Goal: Task Accomplishment & Management: Use online tool/utility

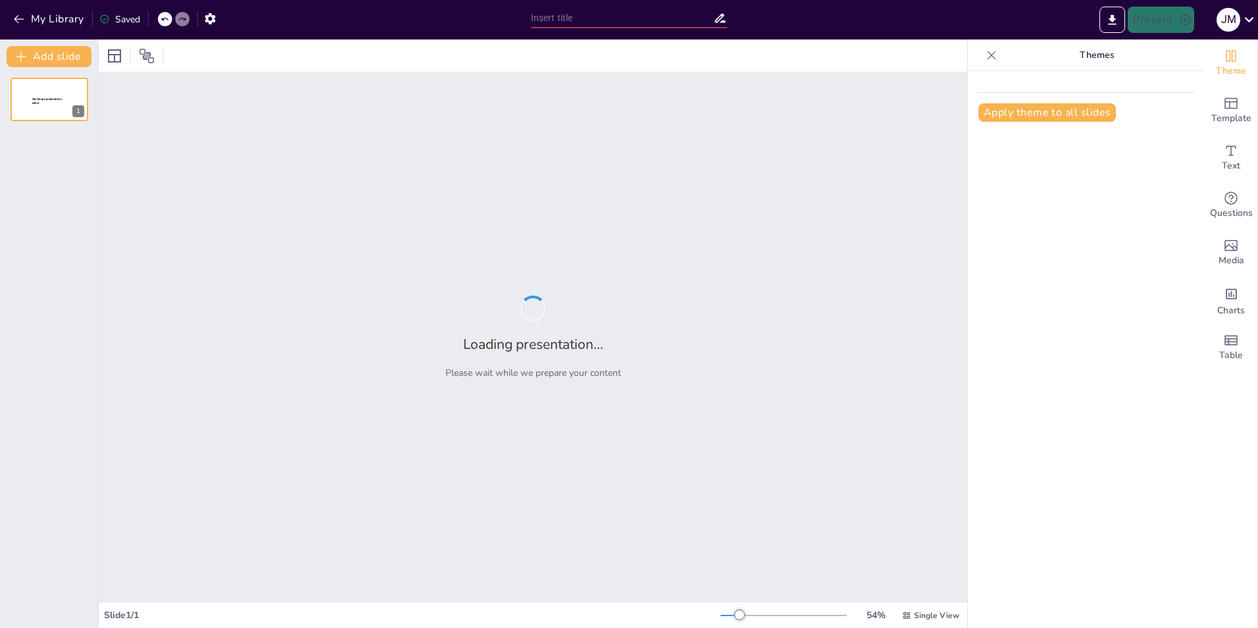
type input "Análisis de las 5 Fuerzas [PERSON_NAME]: Estrategias Competitivas para Orica Mi…"
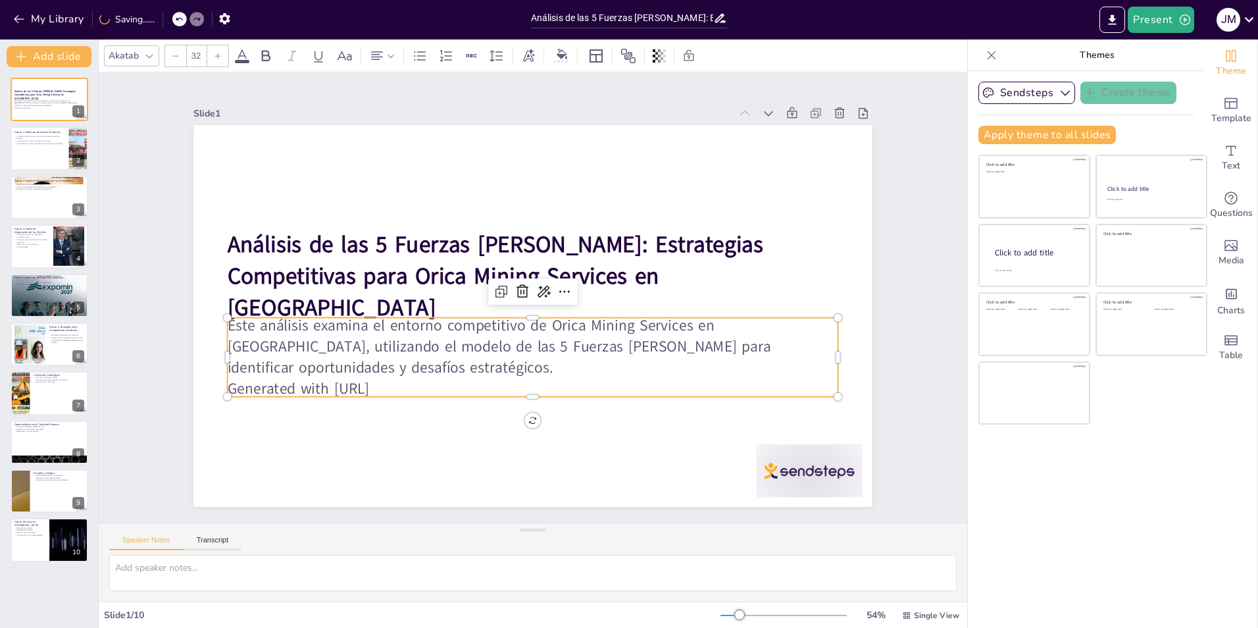
click at [301, 313] on div "Análisis de las 5 Fuerzas [PERSON_NAME]: Estrategias Competitivas para Orica Mi…" at bounding box center [526, 314] width 763 height 572
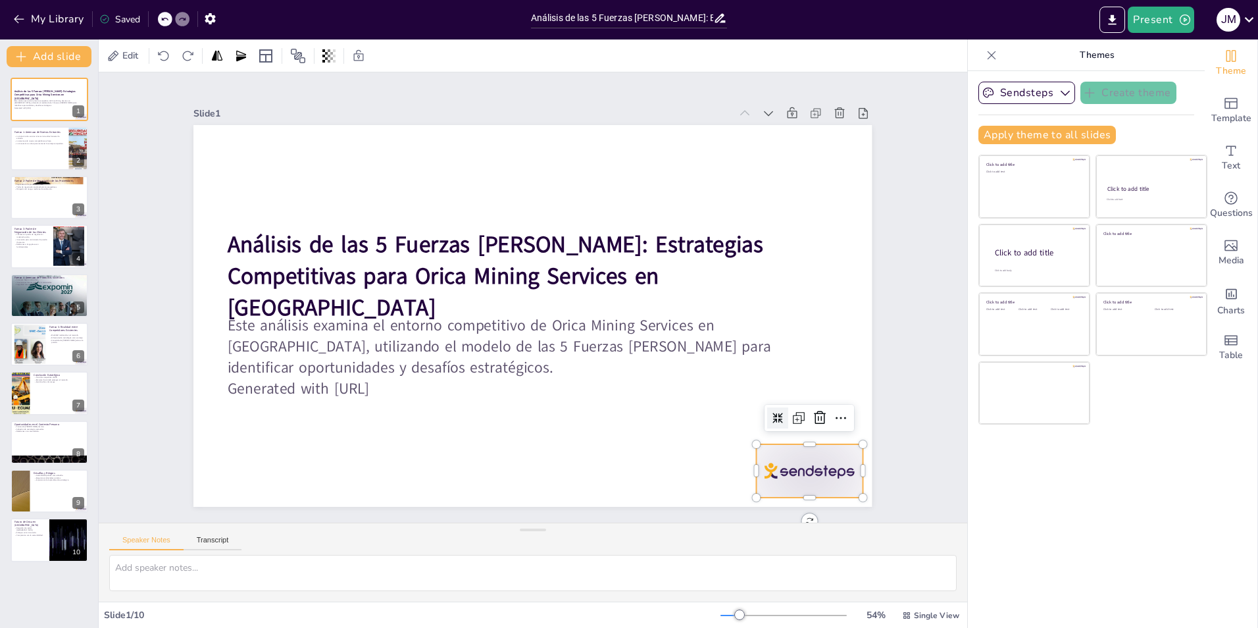
click at [778, 488] on div at bounding box center [767, 525] width 114 height 74
click at [26, 151] on div at bounding box center [49, 148] width 79 height 45
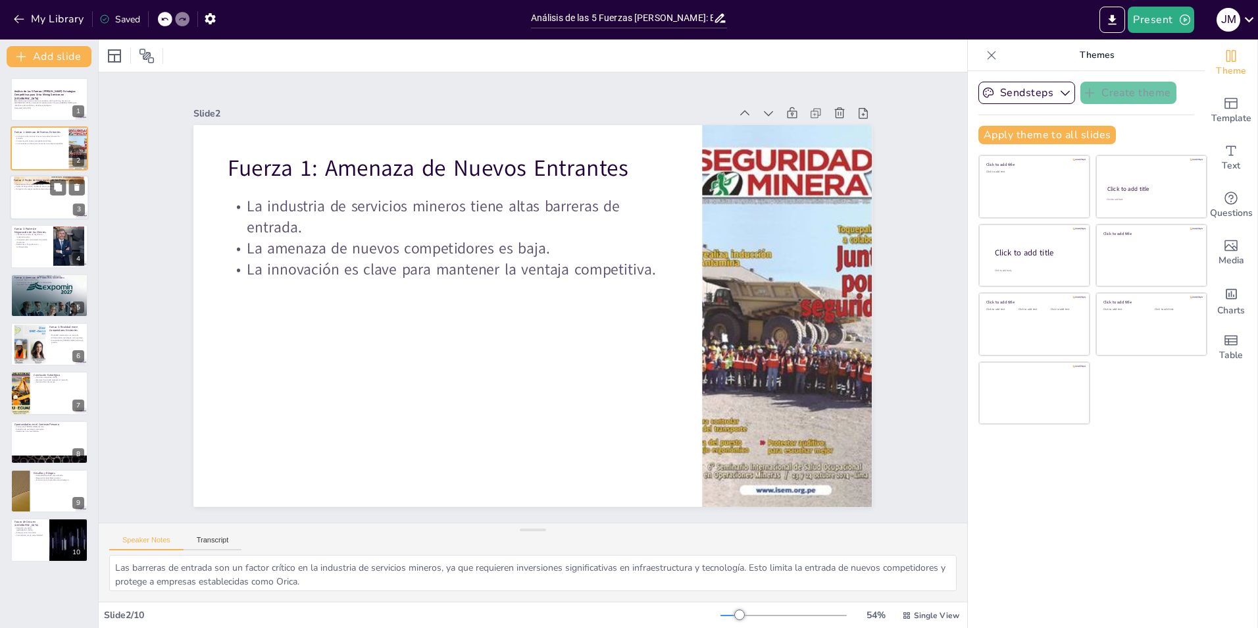
click at [34, 193] on div at bounding box center [49, 197] width 79 height 45
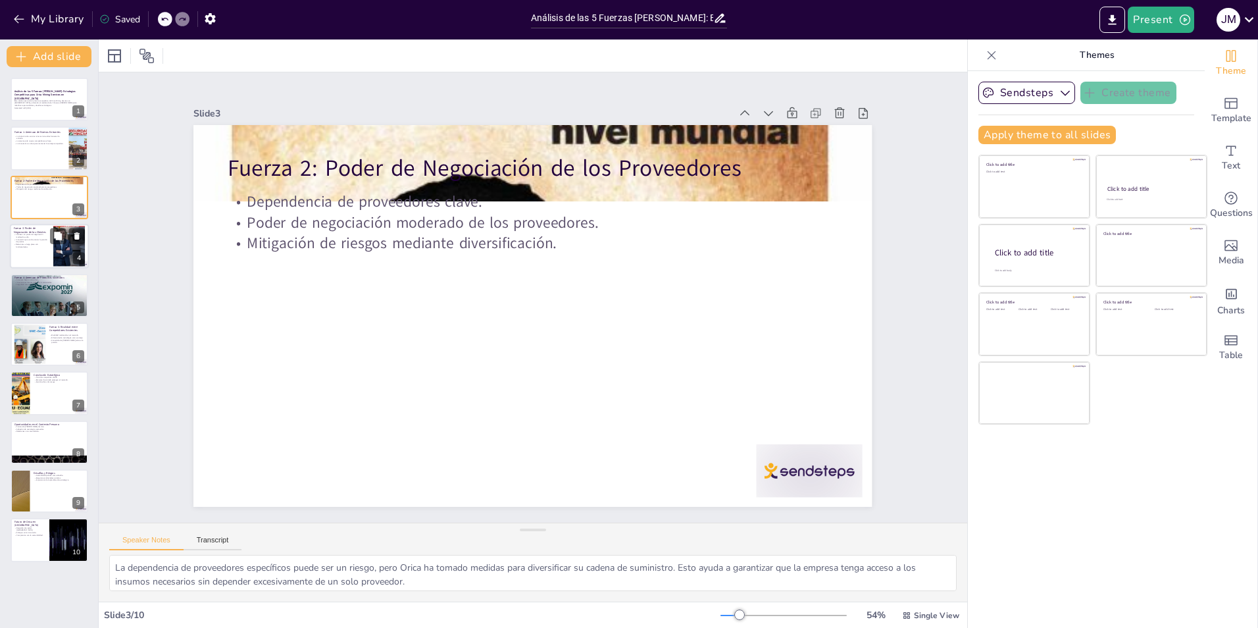
click at [32, 232] on p "Fuerza 3: Poder de Negociación de los Clientes" at bounding box center [32, 230] width 36 height 7
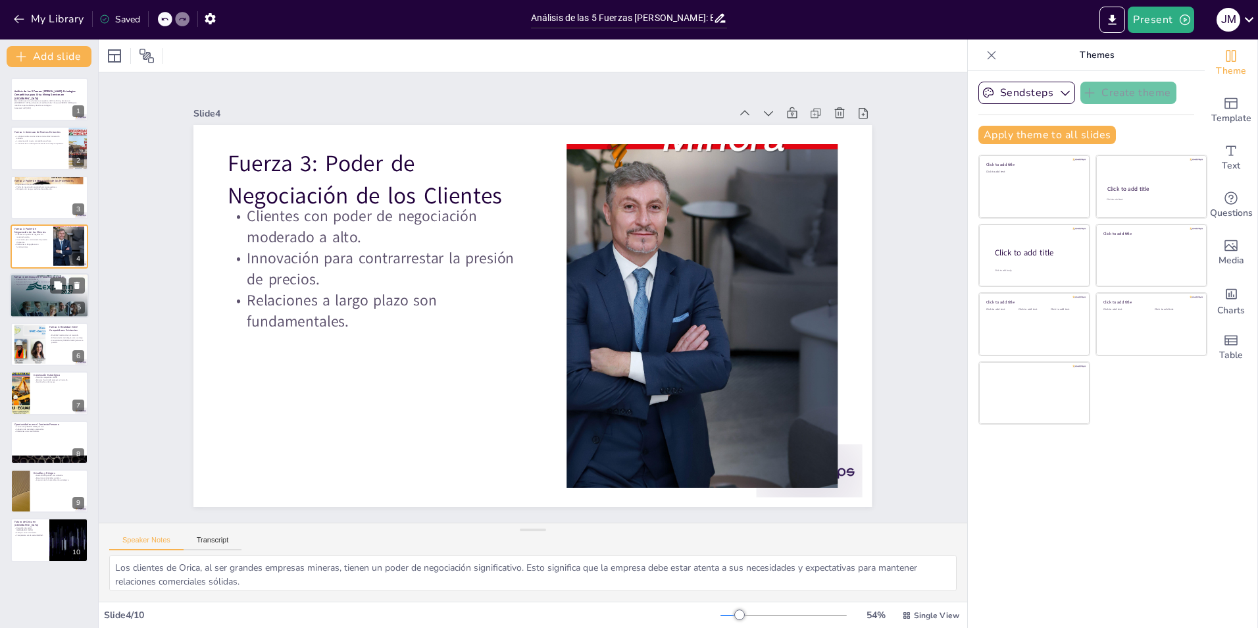
click at [37, 295] on div at bounding box center [49, 295] width 79 height 132
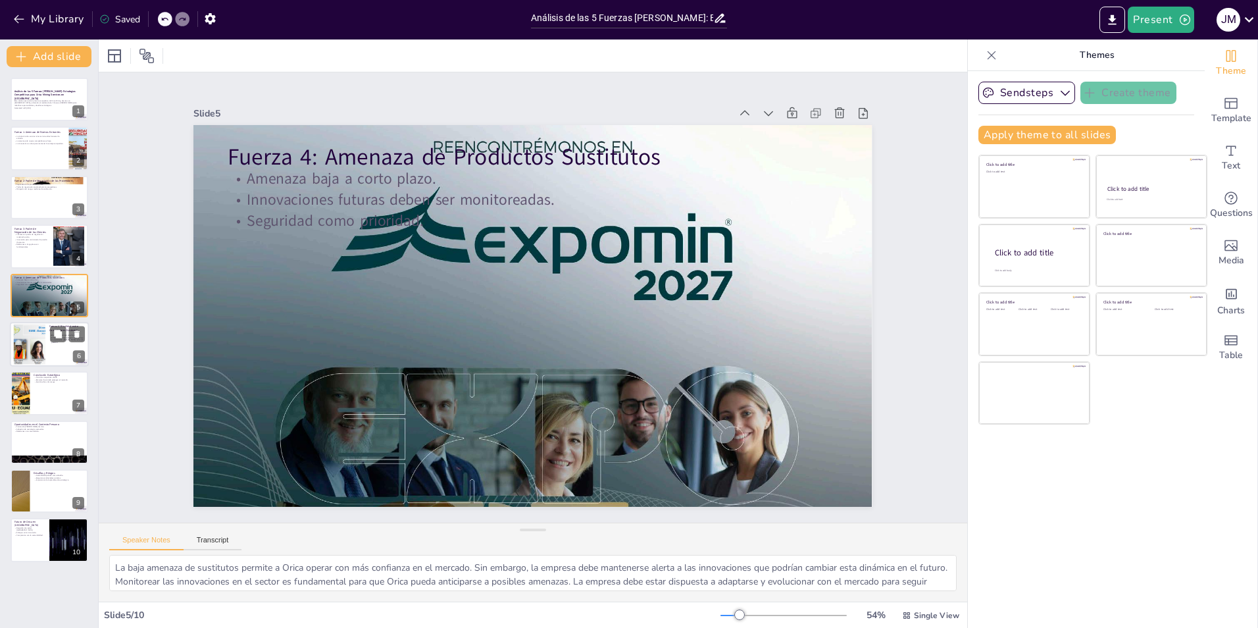
click at [46, 361] on div at bounding box center [49, 344] width 79 height 45
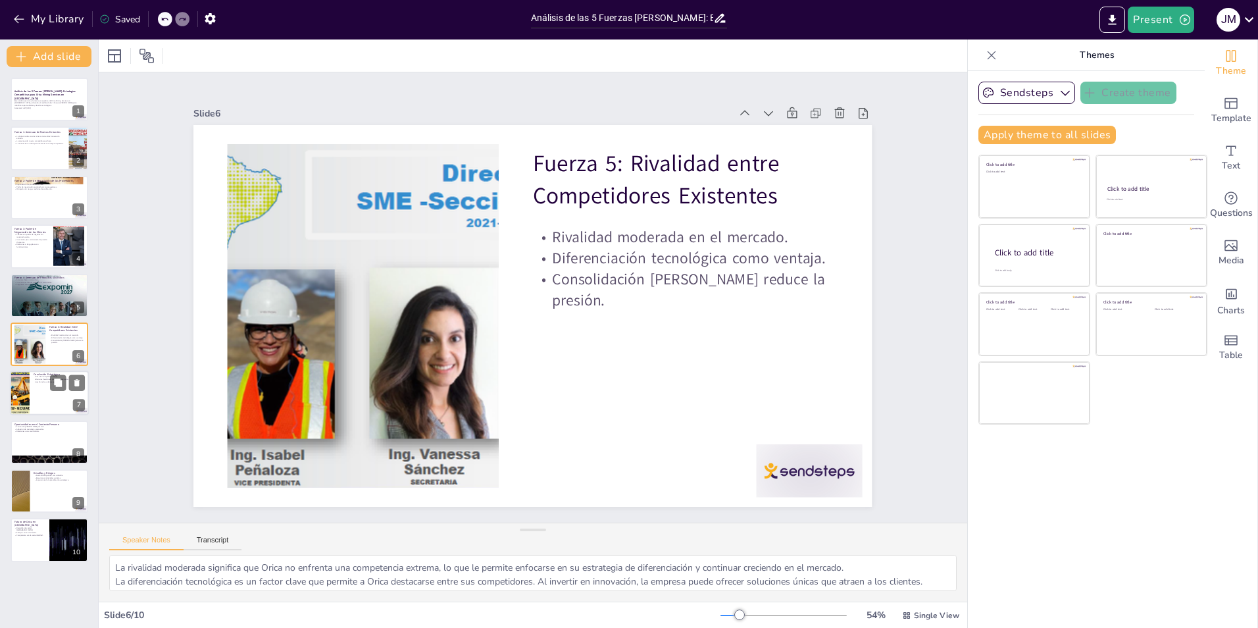
click at [47, 389] on div at bounding box center [49, 393] width 79 height 45
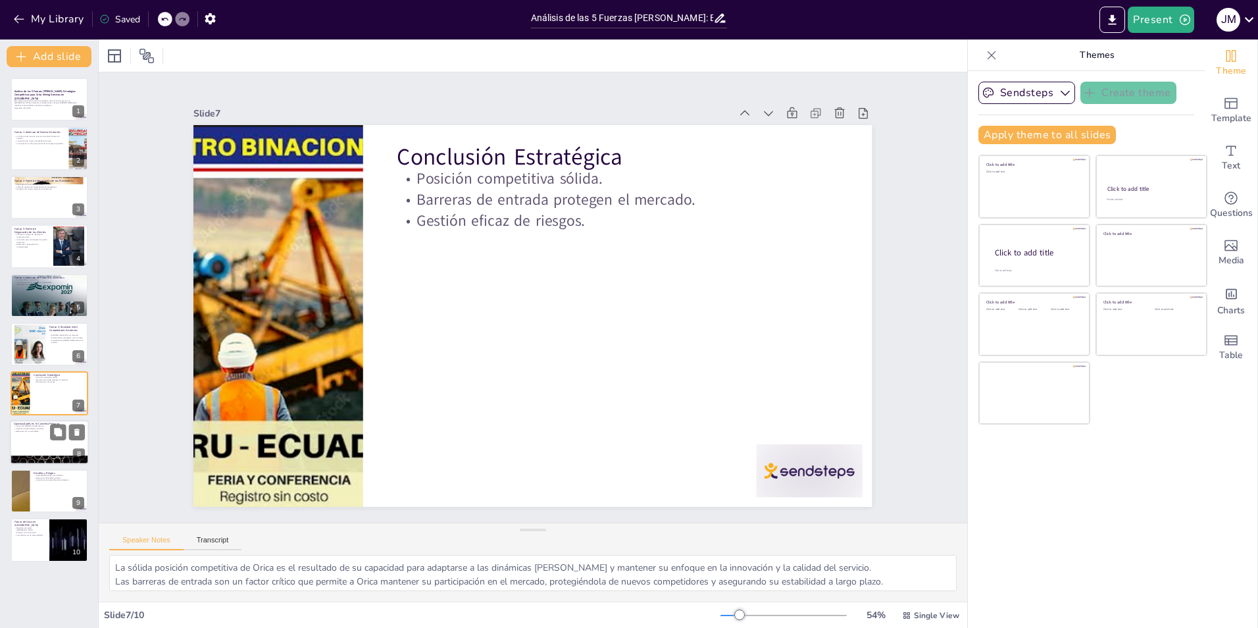
click at [48, 425] on p "Formación [PERSON_NAME] técnico." at bounding box center [49, 426] width 71 height 3
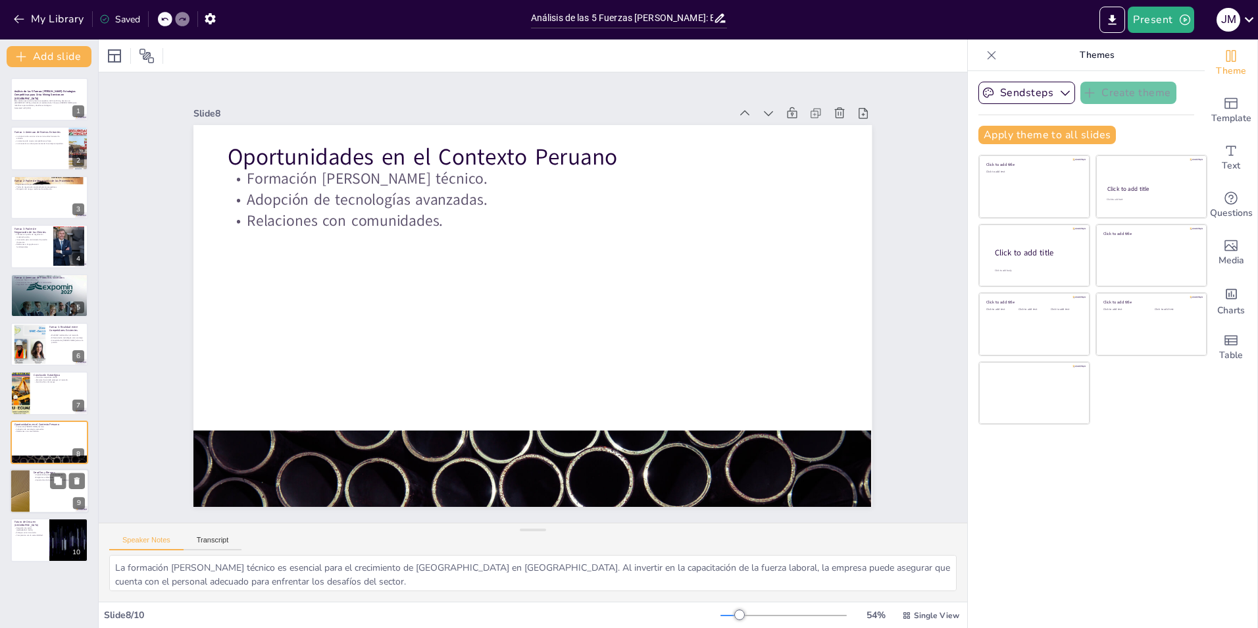
click at [45, 497] on div at bounding box center [49, 490] width 79 height 45
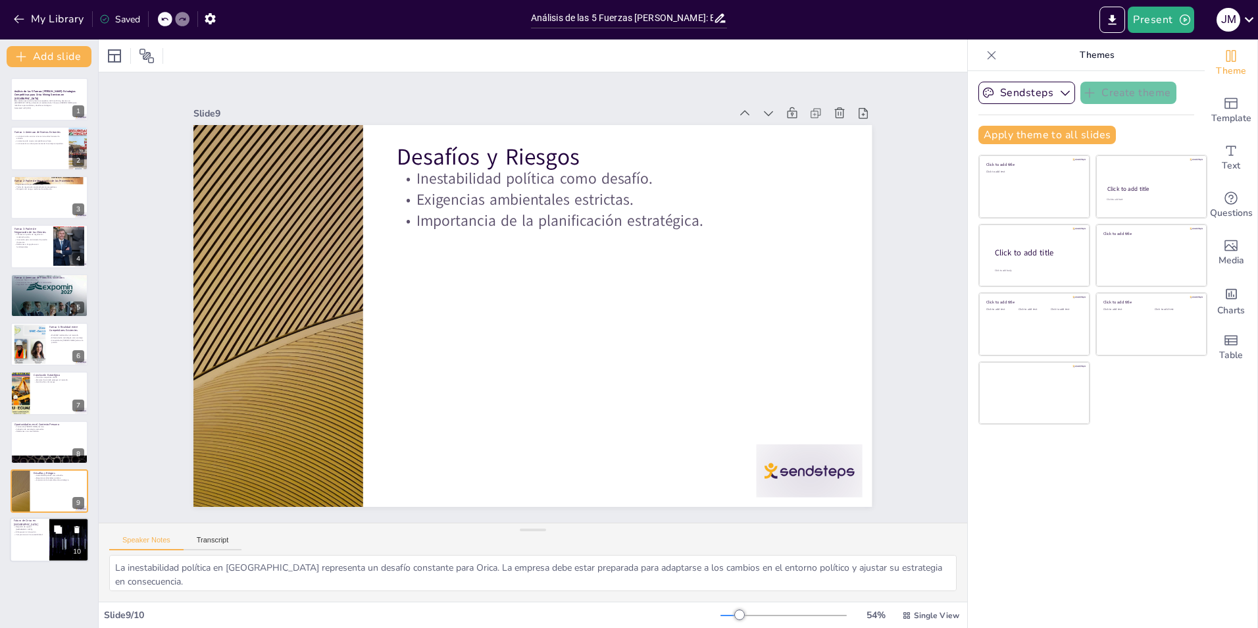
click at [49, 545] on div at bounding box center [49, 540] width 79 height 45
type textarea "El respaldo de capital australiano proporciona a Orica una base financiera sóli…"
